Goal: Navigation & Orientation: Find specific page/section

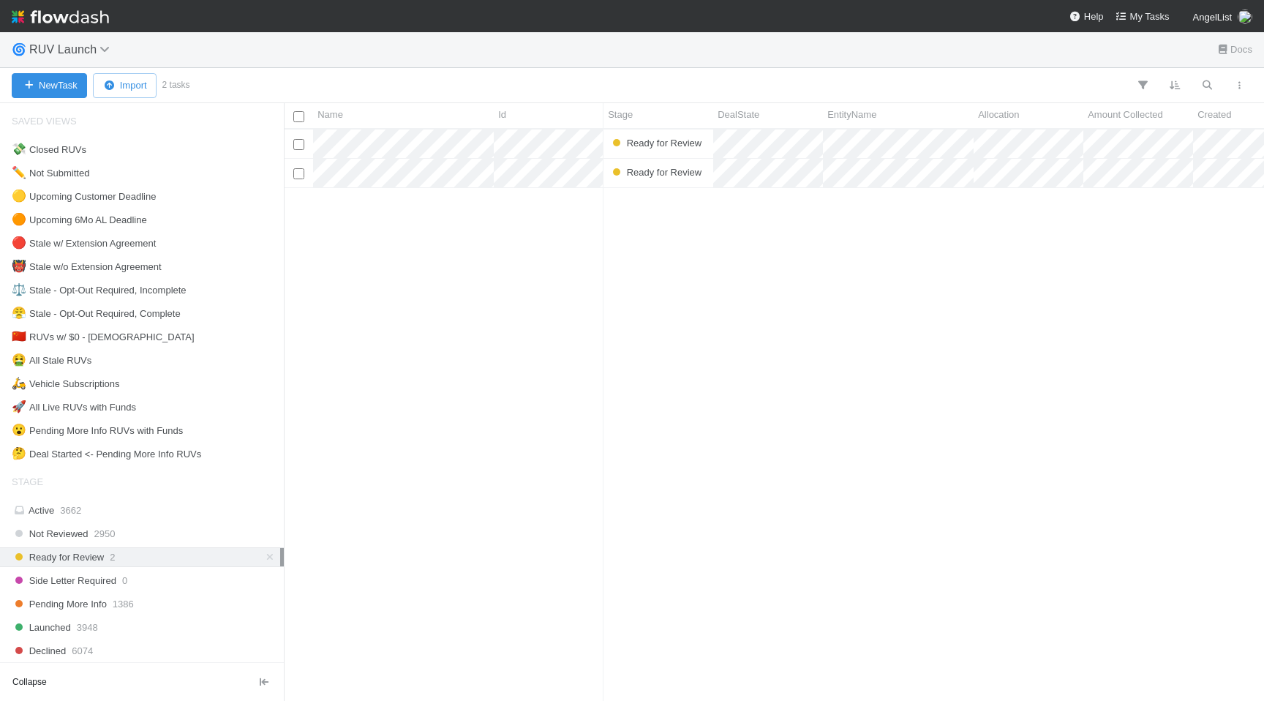
scroll to position [571, 981]
